Goal: Task Accomplishment & Management: Use online tool/utility

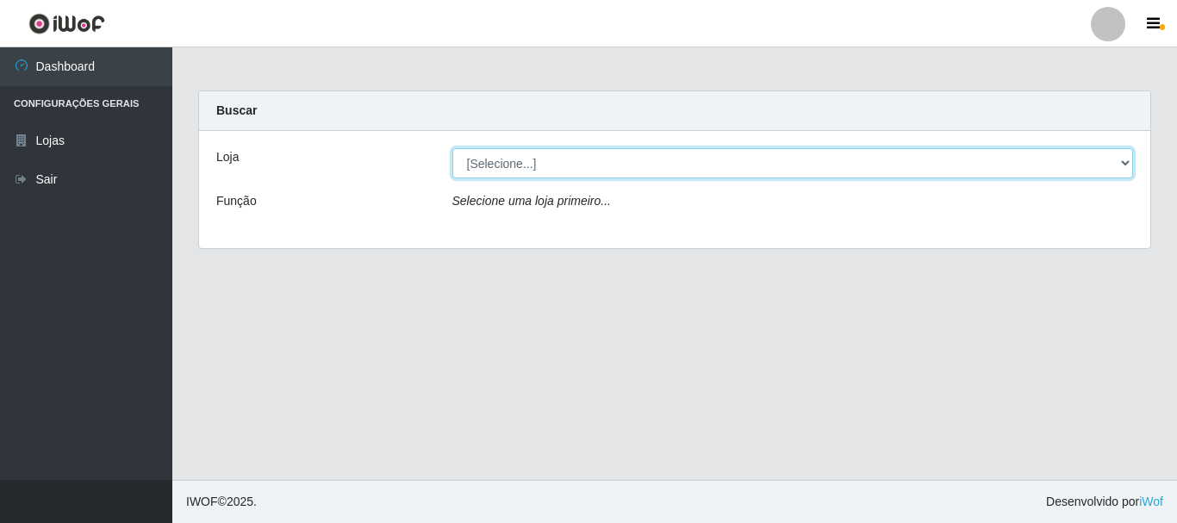
click at [571, 157] on select "[Selecione...] Nordestão - Alecrim" at bounding box center [794, 163] width 682 height 30
select select "453"
click at [453, 148] on select "[Selecione...] Nordestão - Alecrim" at bounding box center [794, 163] width 682 height 30
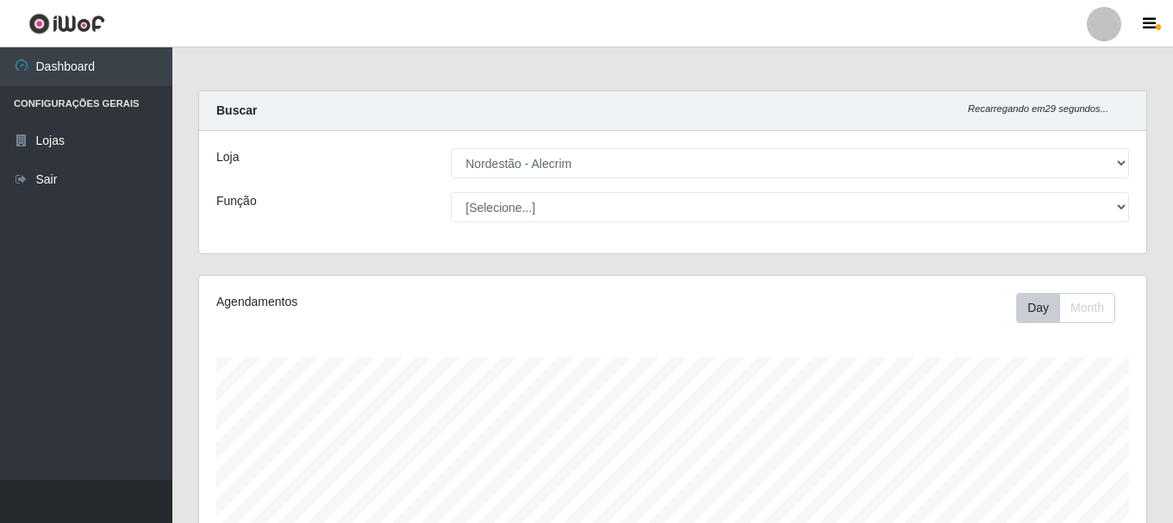
scroll to position [358, 947]
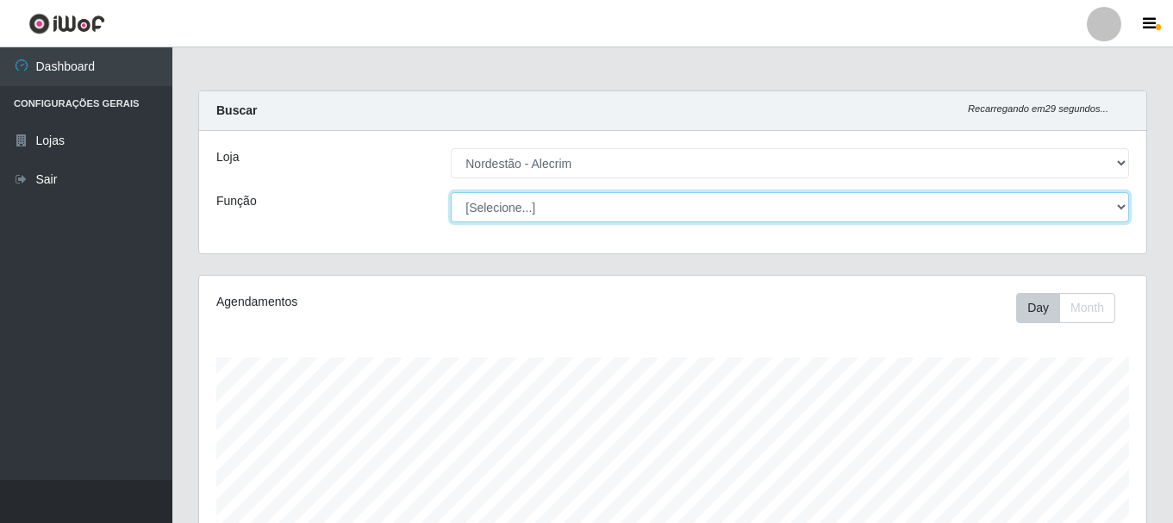
click at [572, 203] on select "[Selecione...] Balconista + Balconista de Padaria Balconista de Padaria ++ Emba…" at bounding box center [790, 207] width 678 height 30
select select "71"
click at [451, 192] on select "[Selecione...] Balconista + Balconista de Padaria Balconista de Padaria ++ Emba…" at bounding box center [790, 207] width 678 height 30
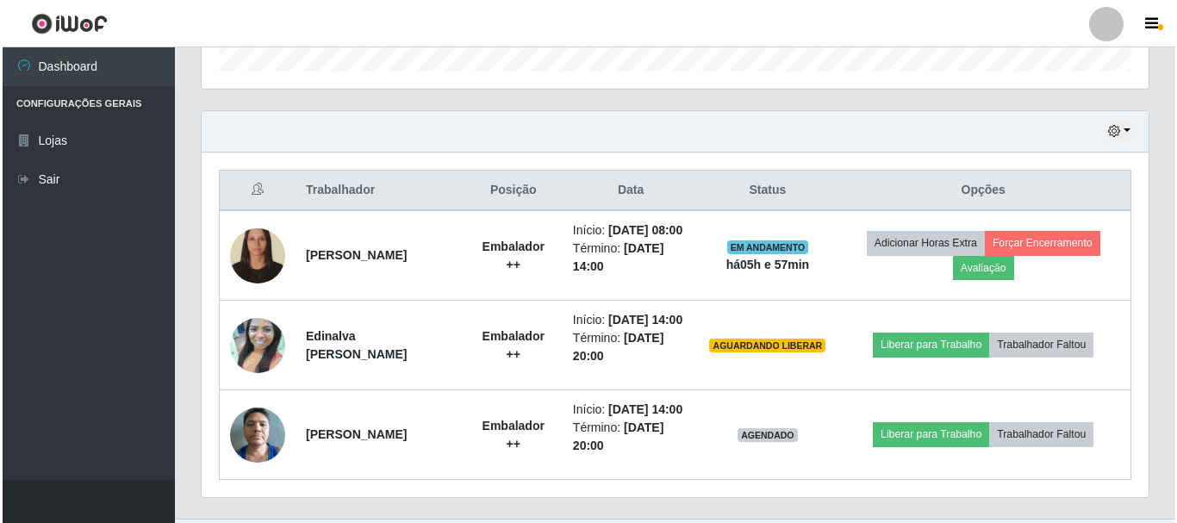
scroll to position [546, 0]
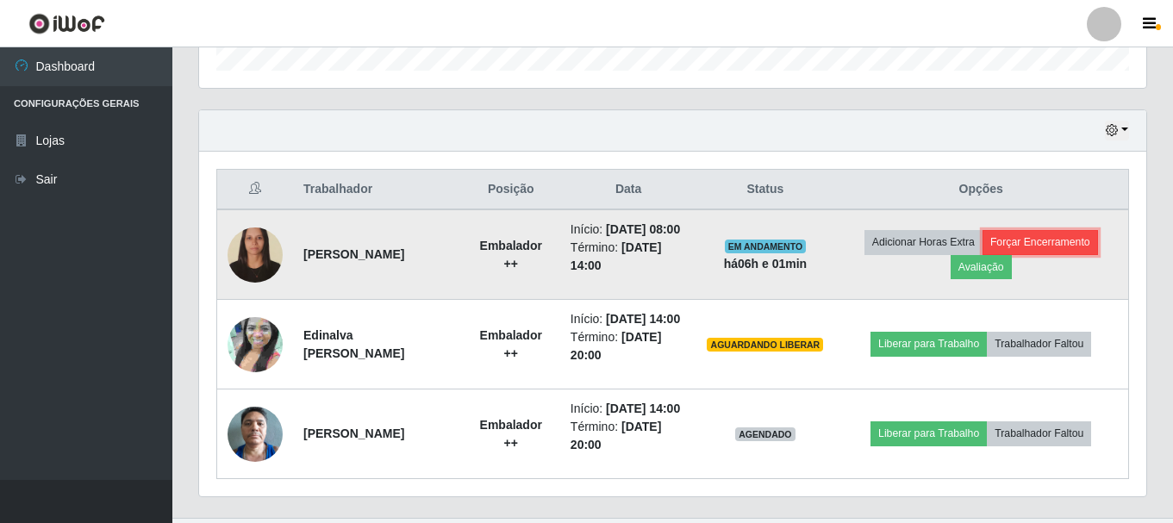
click at [1027, 239] on button "Forçar Encerramento" at bounding box center [1040, 242] width 115 height 24
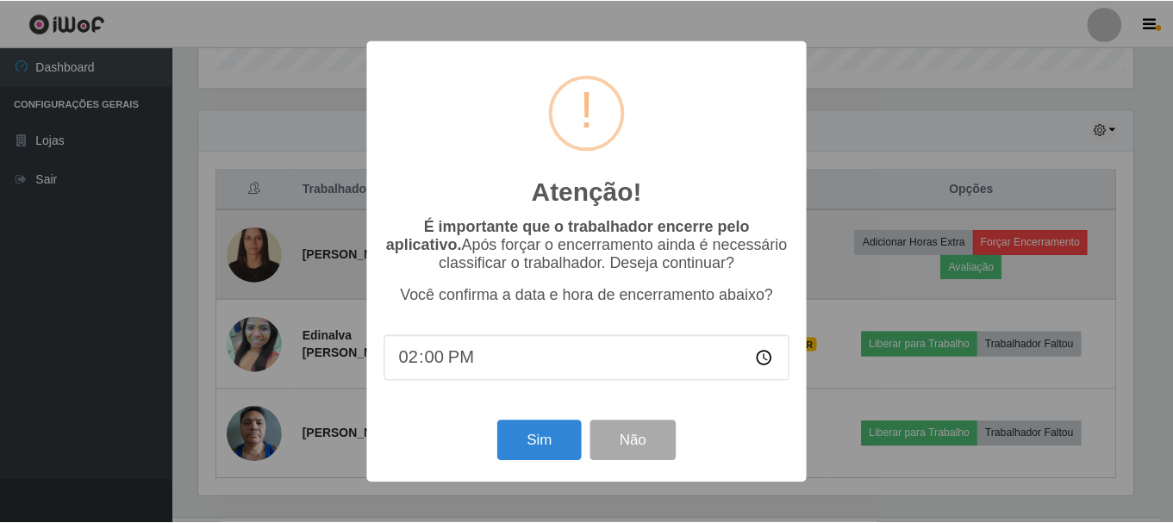
scroll to position [358, 939]
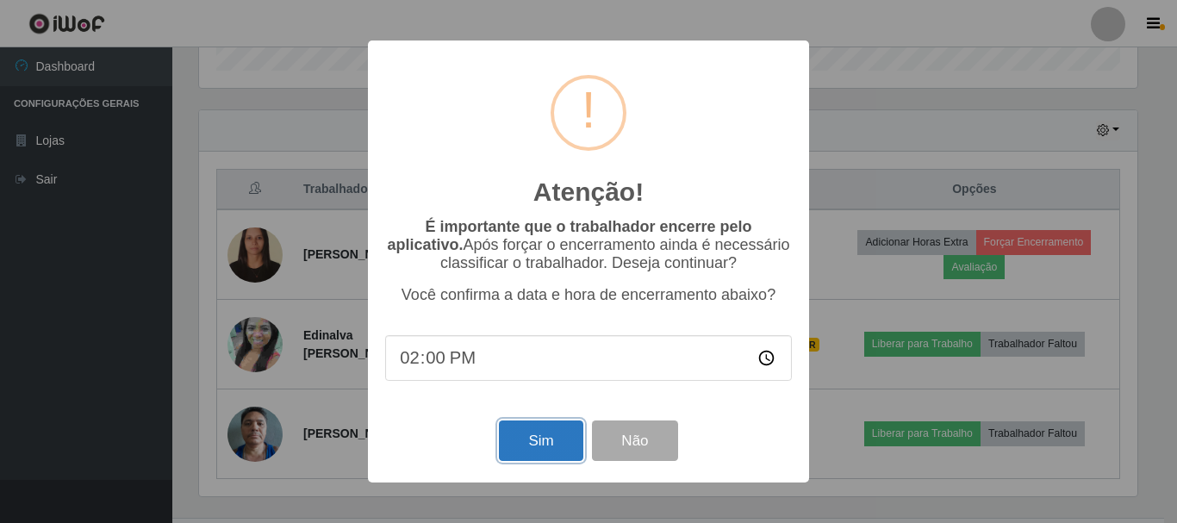
click at [553, 453] on button "Sim" at bounding box center [541, 441] width 84 height 41
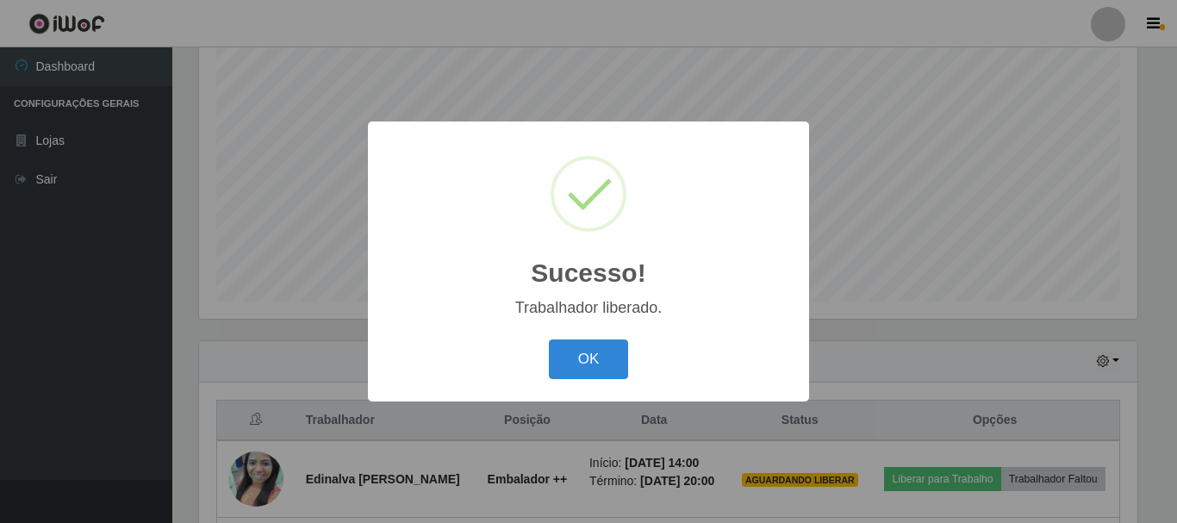
drag, startPoint x: 627, startPoint y: 356, endPoint x: 605, endPoint y: 371, distance: 26.8
click at [625, 359] on button "OK" at bounding box center [589, 360] width 80 height 41
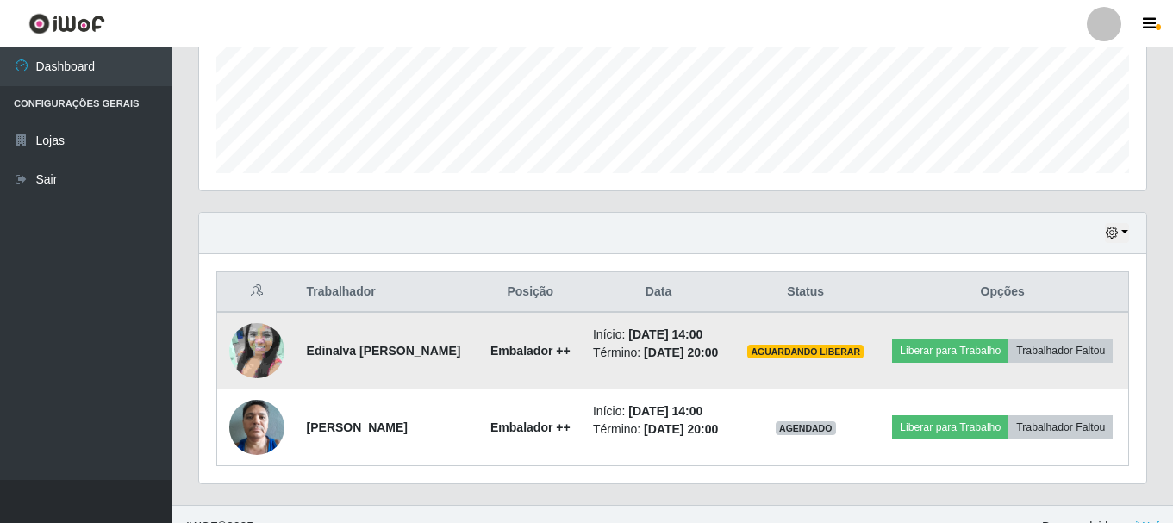
scroll to position [468, 0]
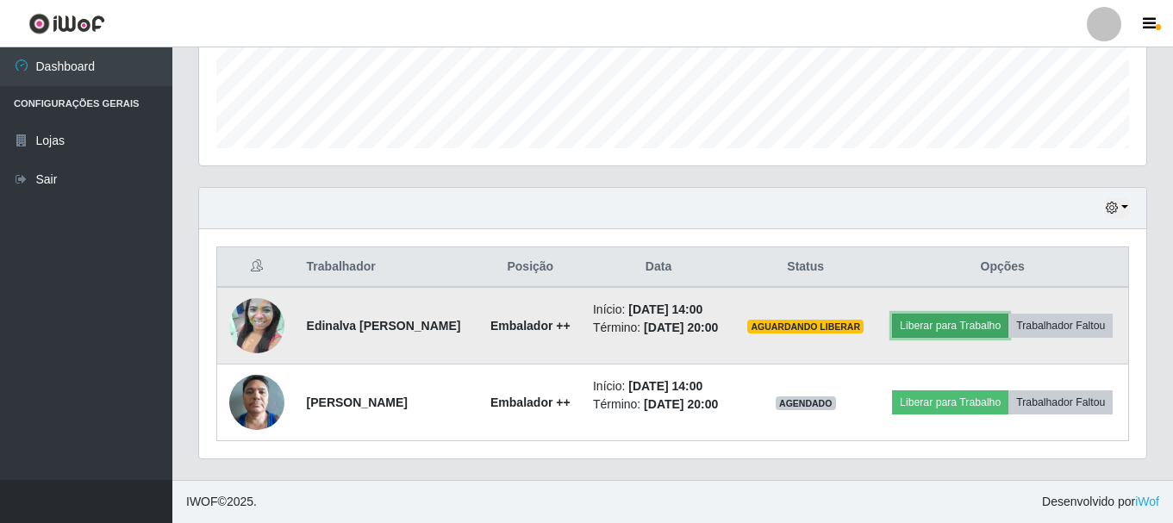
click at [911, 328] on button "Liberar para Trabalho" at bounding box center [950, 326] width 116 height 24
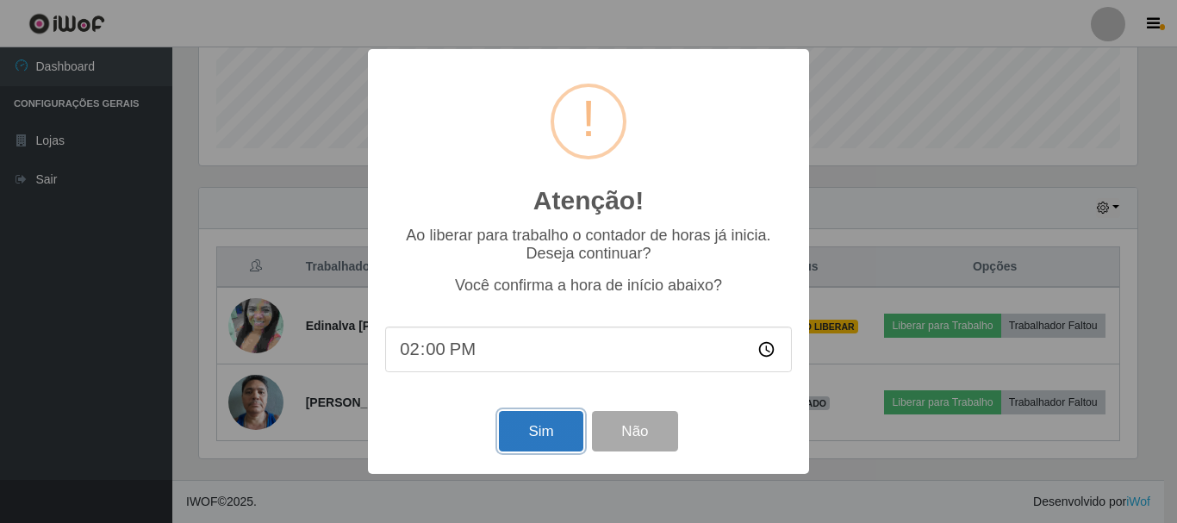
click at [561, 427] on button "Sim" at bounding box center [541, 431] width 84 height 41
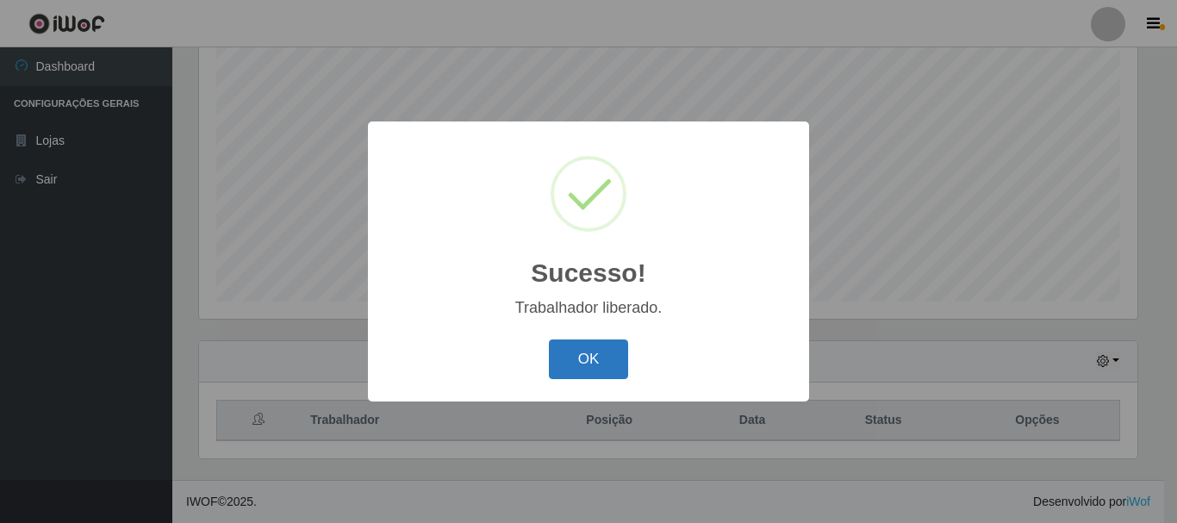
click at [576, 377] on button "OK" at bounding box center [589, 360] width 80 height 41
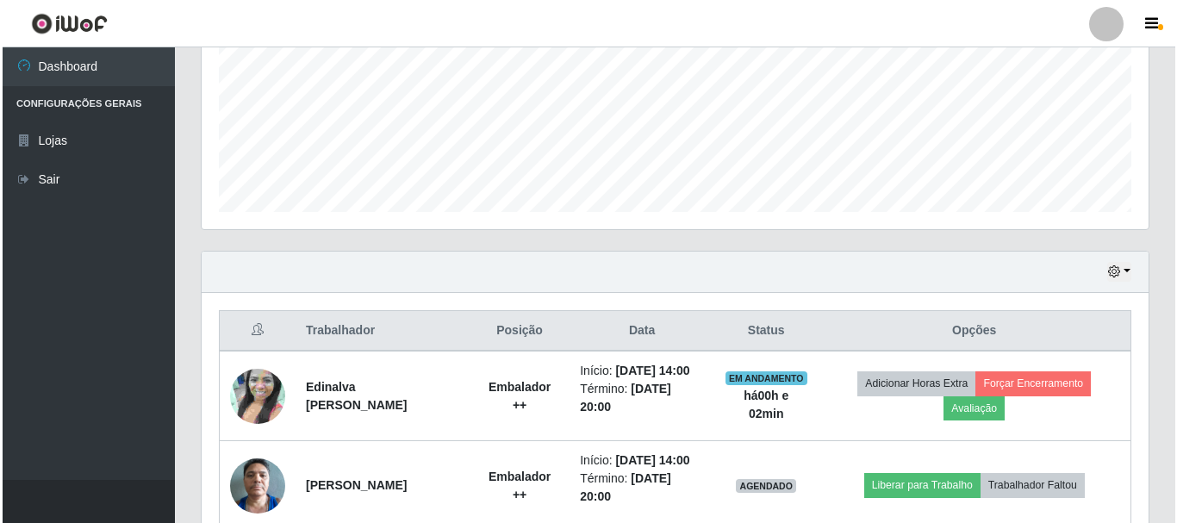
scroll to position [494, 0]
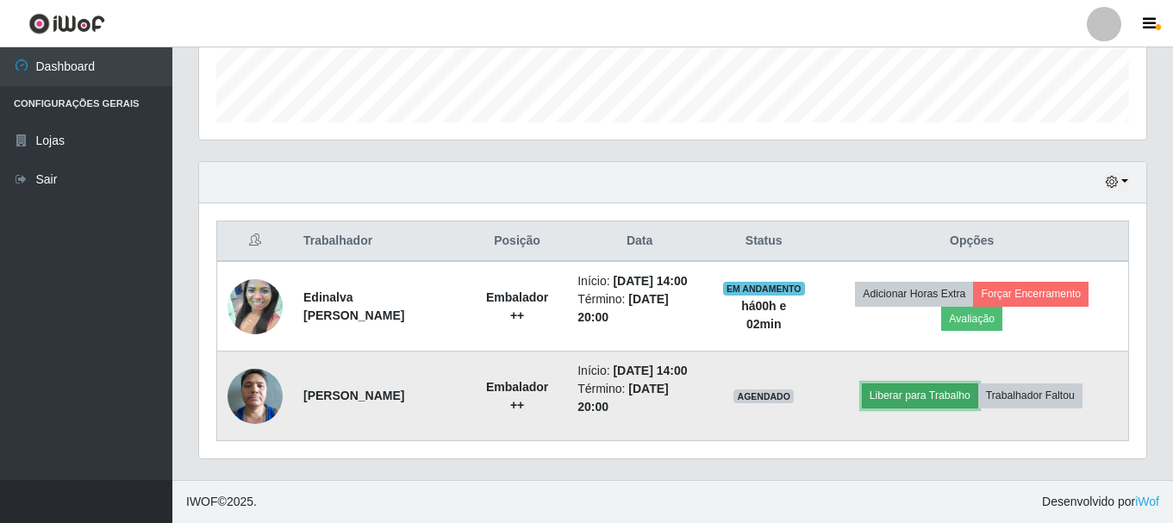
click at [924, 400] on button "Liberar para Trabalho" at bounding box center [920, 396] width 116 height 24
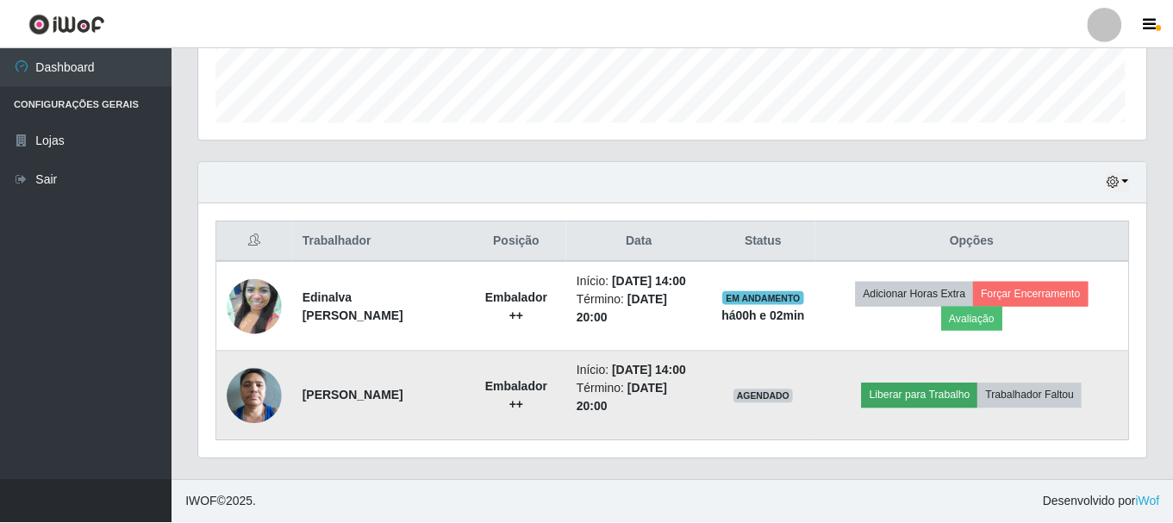
scroll to position [358, 939]
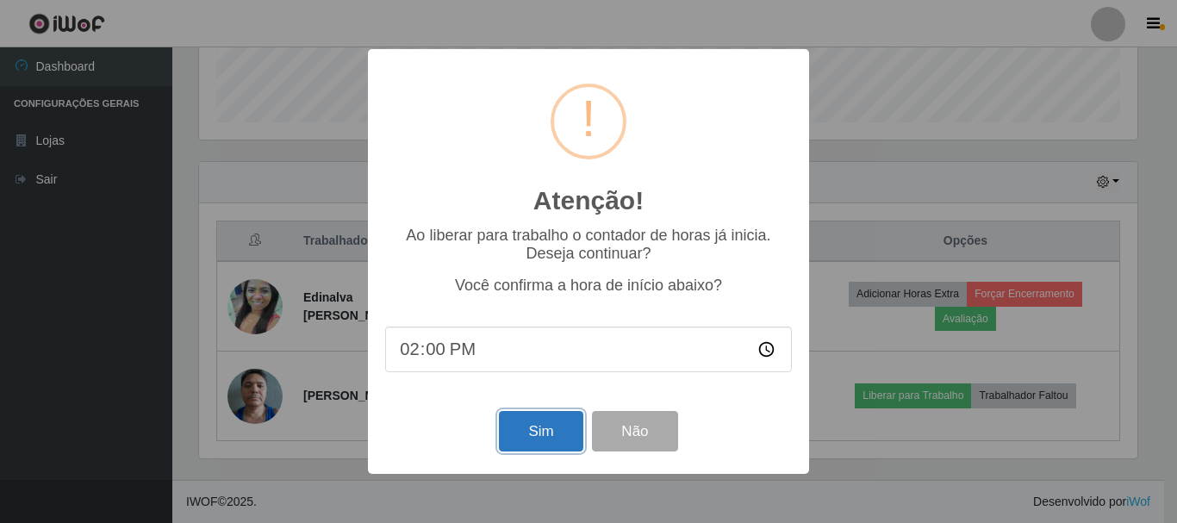
click at [546, 436] on button "Sim" at bounding box center [541, 431] width 84 height 41
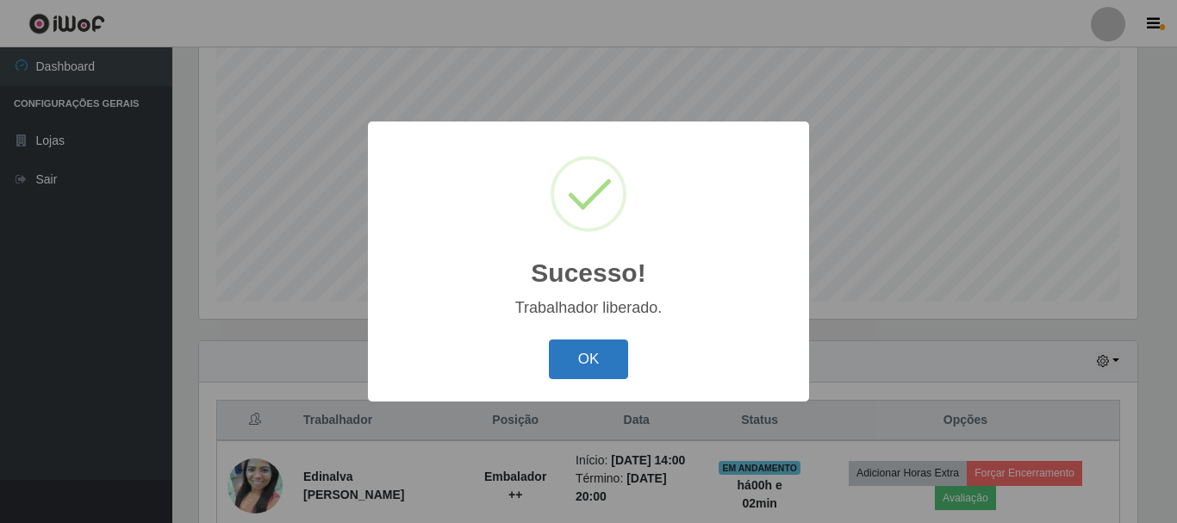
click at [594, 362] on button "OK" at bounding box center [589, 360] width 80 height 41
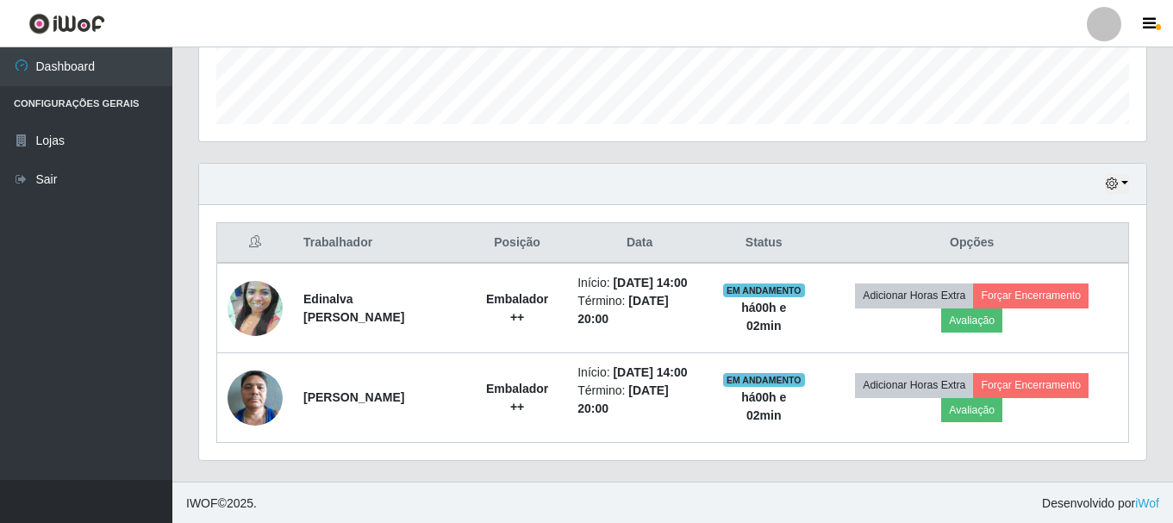
scroll to position [494, 0]
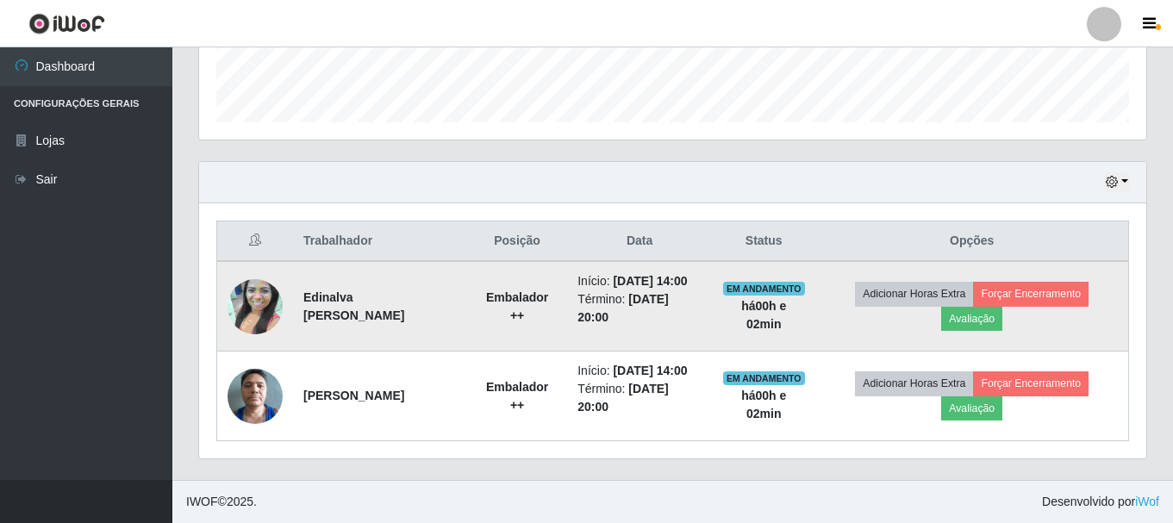
click at [257, 324] on img at bounding box center [255, 307] width 55 height 98
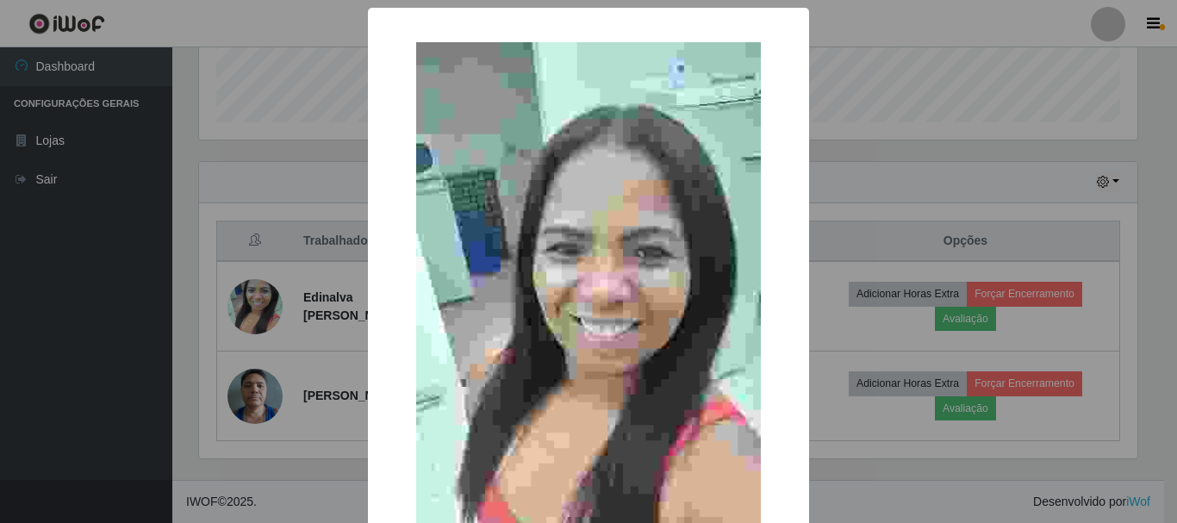
click at [879, 200] on div "× OK Cancel" at bounding box center [588, 261] width 1177 height 523
